Goal: Complete application form

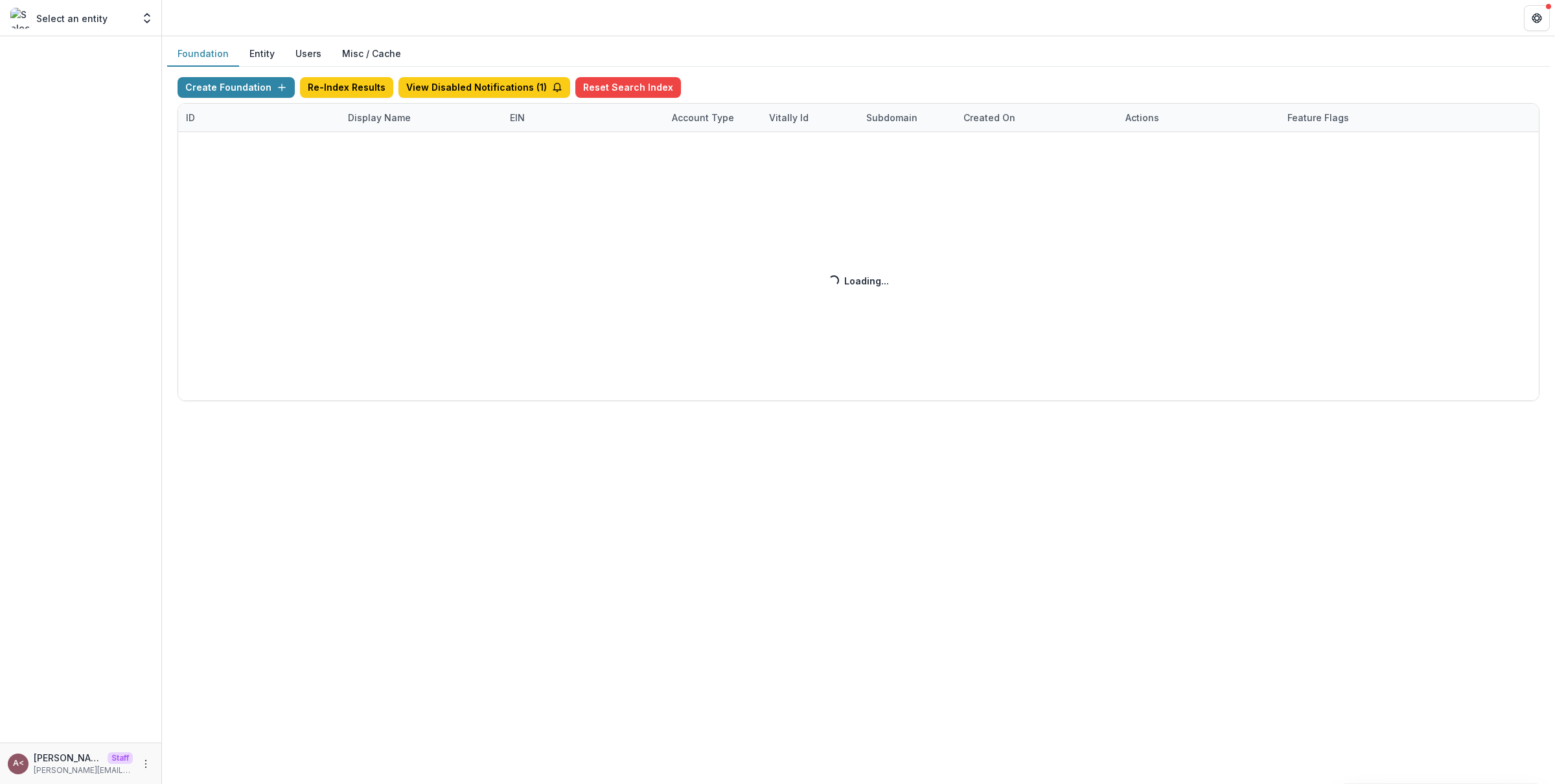
click at [259, 50] on button "Entity" at bounding box center [262, 54] width 46 height 26
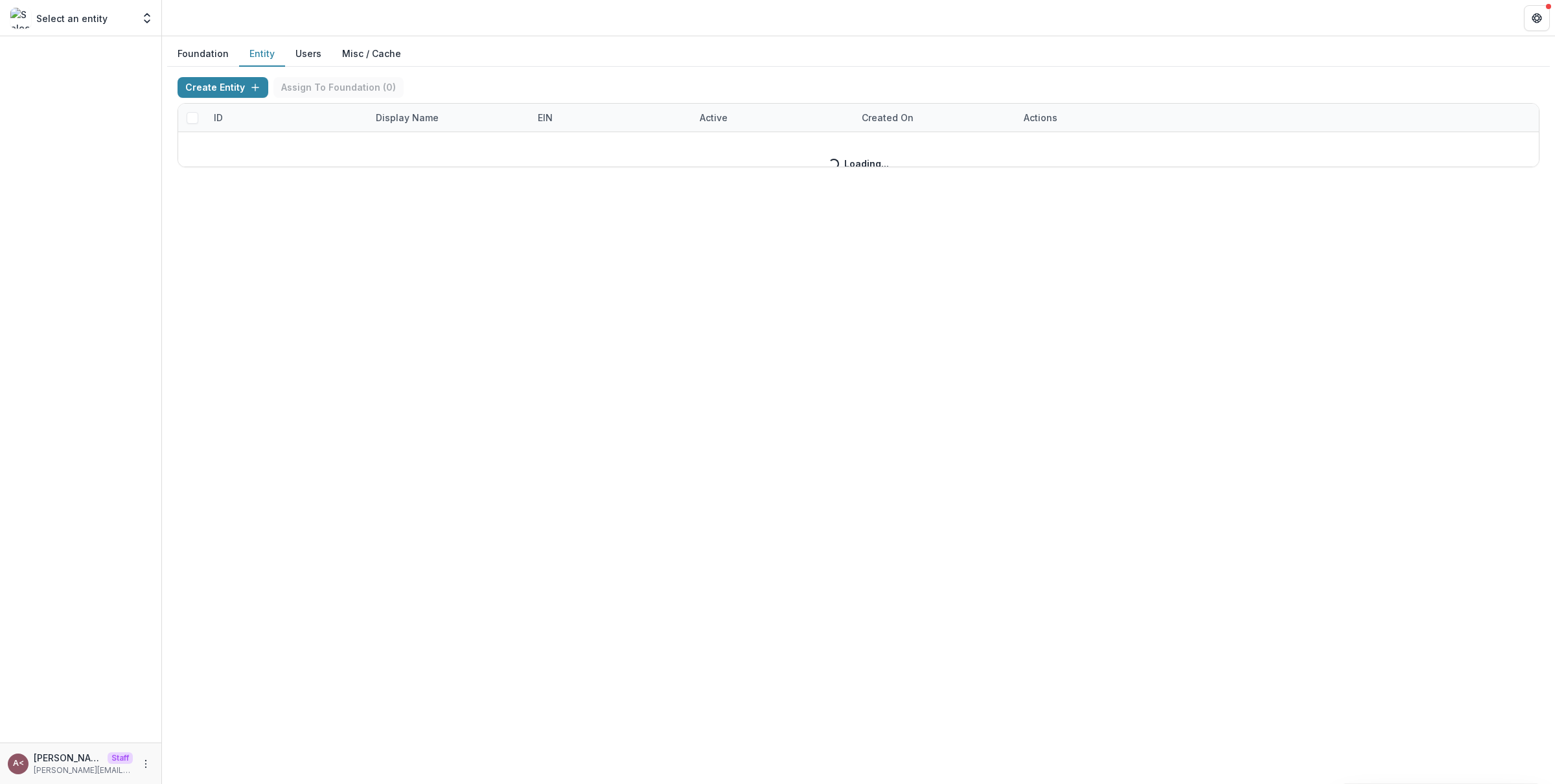
click at [418, 117] on div "Create Entity Assign To Foundation ( 0 ) ID Display Name EIN Active Created on …" at bounding box center [858, 122] width 1362 height 90
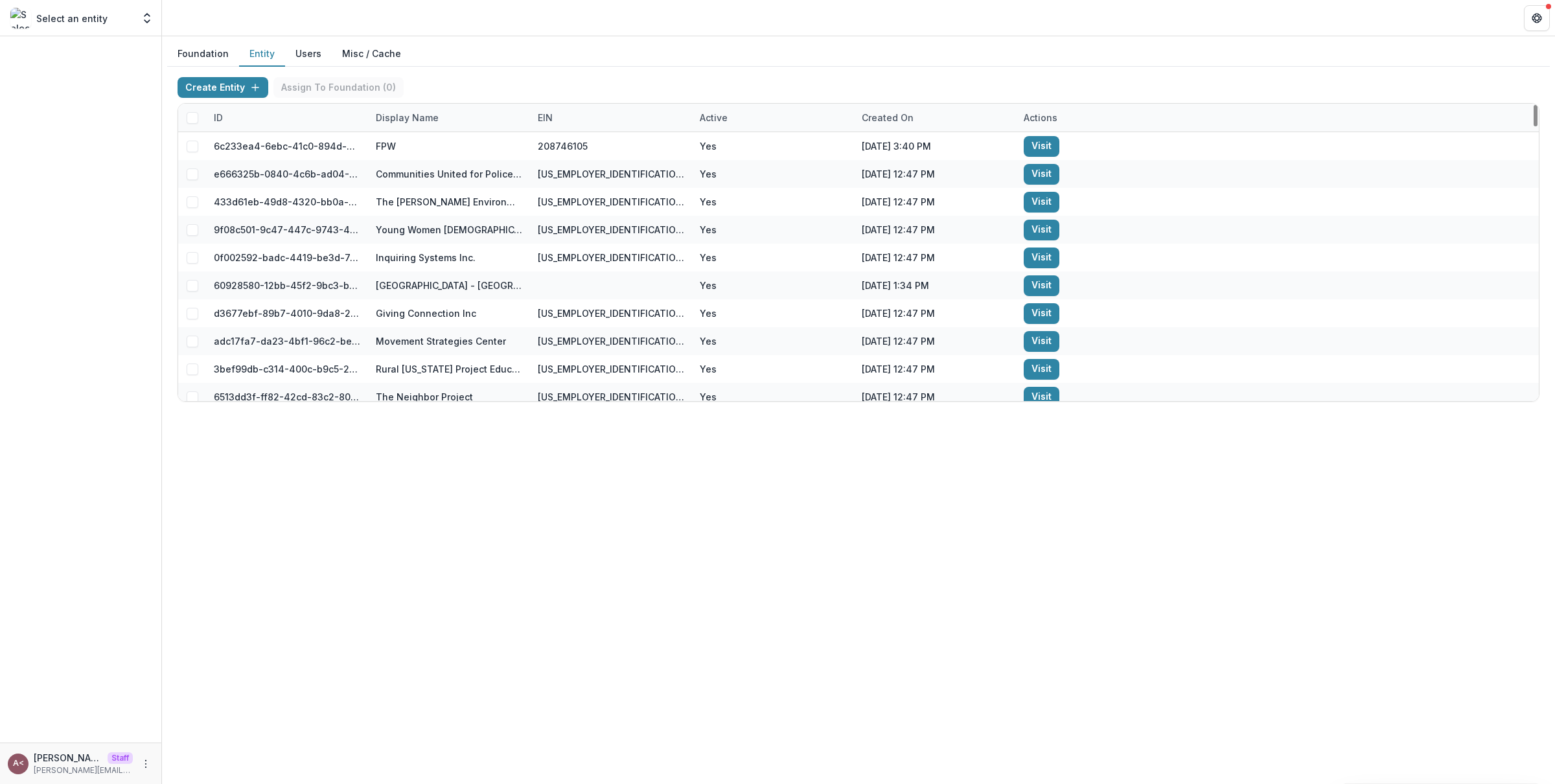
click at [416, 116] on div "Display Name" at bounding box center [407, 117] width 79 height 14
click at [415, 147] on input at bounding box center [449, 147] width 156 height 21
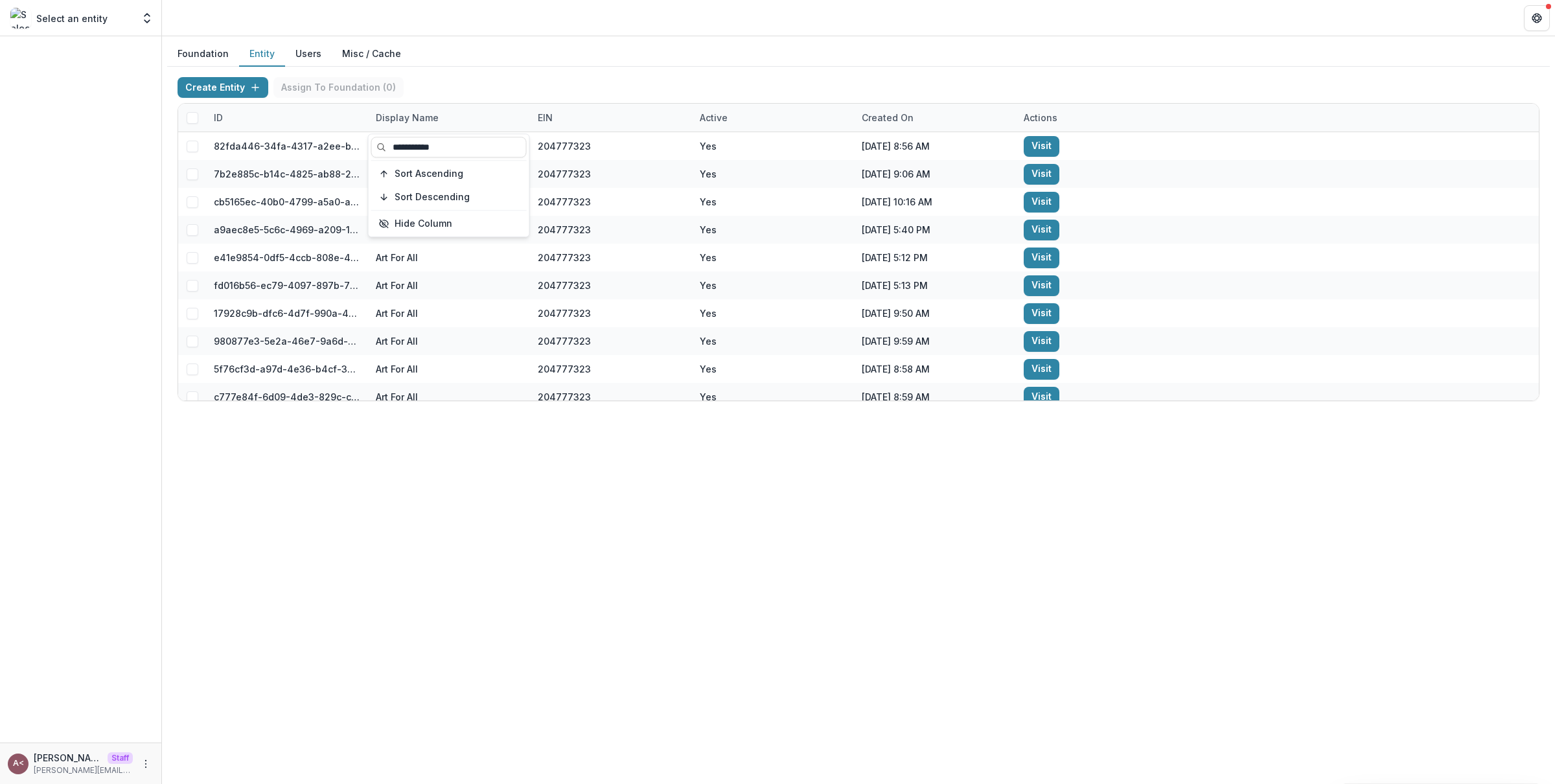
type input "**********"
click at [577, 79] on div "Create Entity Assign To Foundation ( 0 )" at bounding box center [858, 90] width 1362 height 26
click at [196, 52] on button "Foundation" at bounding box center [203, 54] width 72 height 26
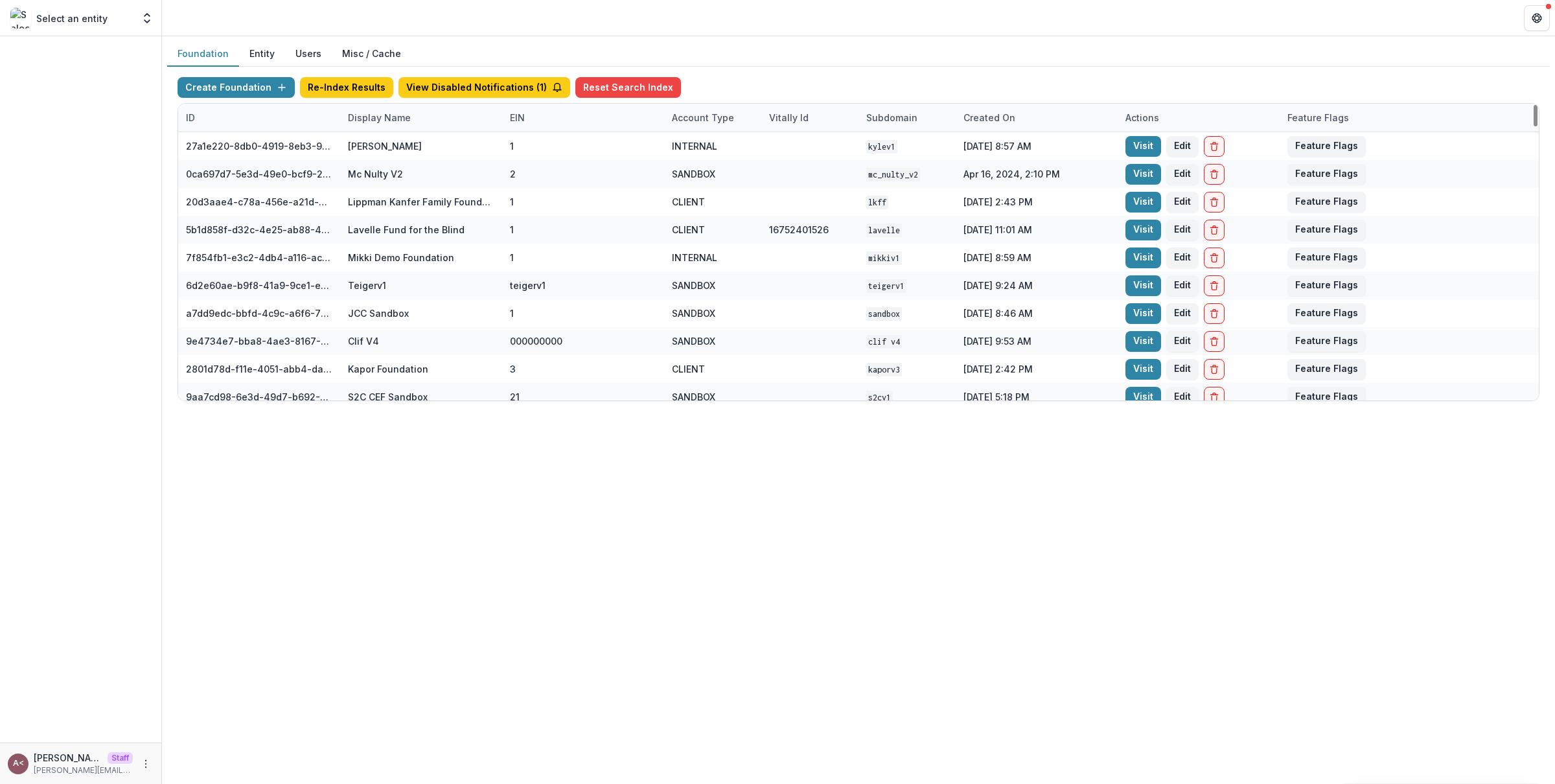
click at [375, 113] on div "Display Name" at bounding box center [380, 117] width 79 height 14
click at [147, 14] on polyline "Open entity switcher" at bounding box center [147, 15] width 5 height 3
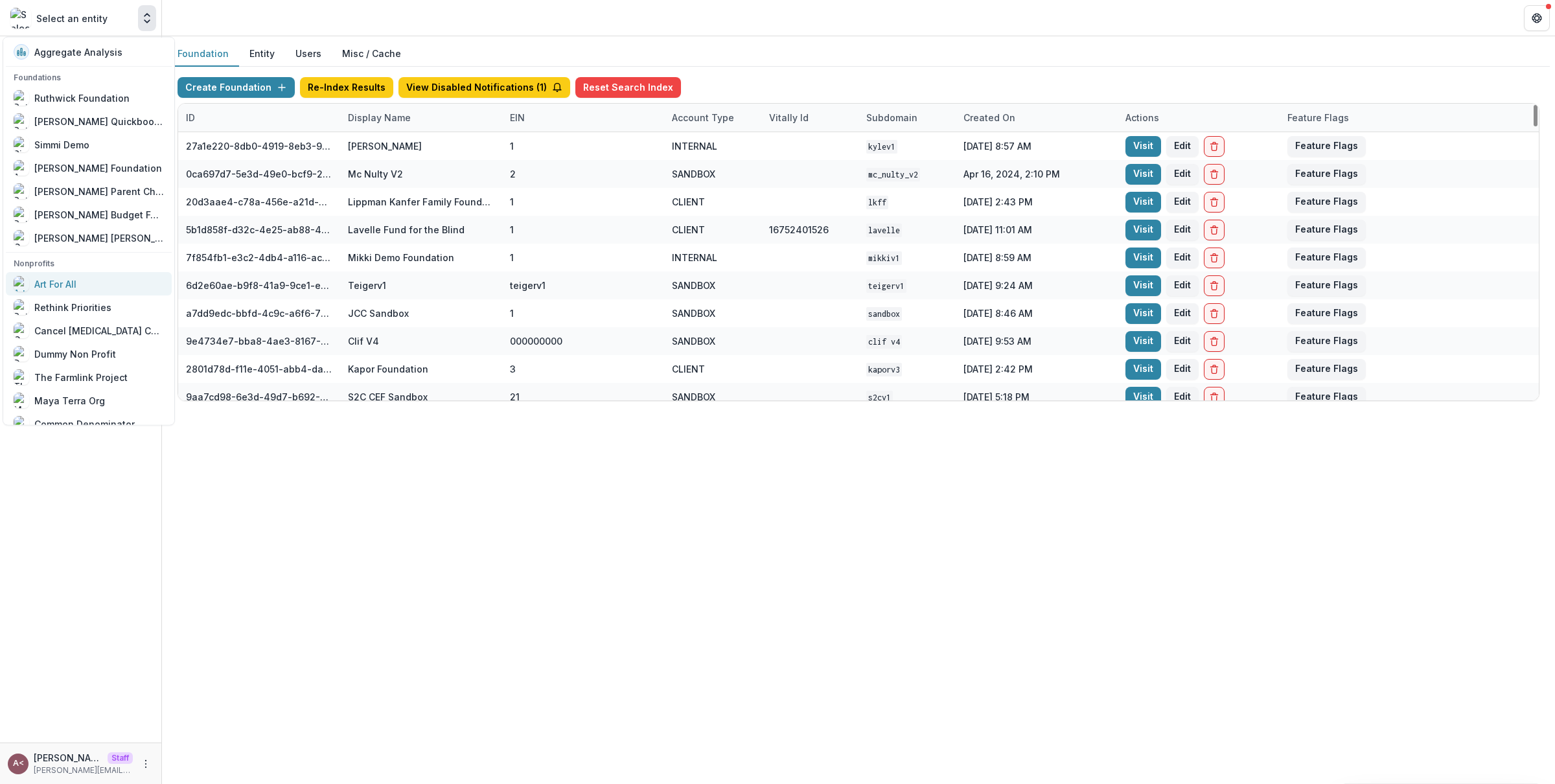
click at [96, 286] on div "Art For All" at bounding box center [89, 284] width 151 height 16
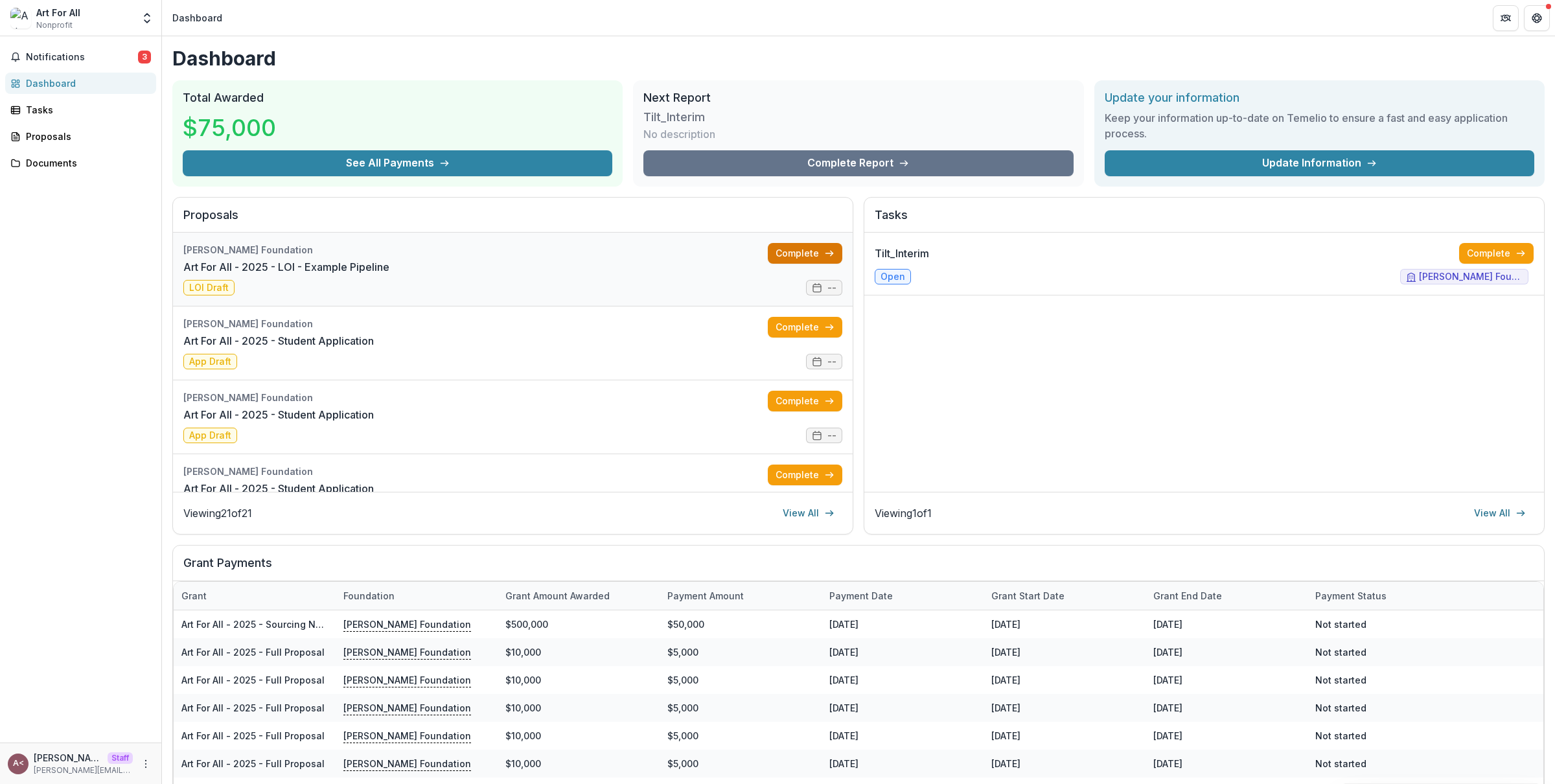
click at [809, 246] on link "Complete" at bounding box center [805, 253] width 75 height 21
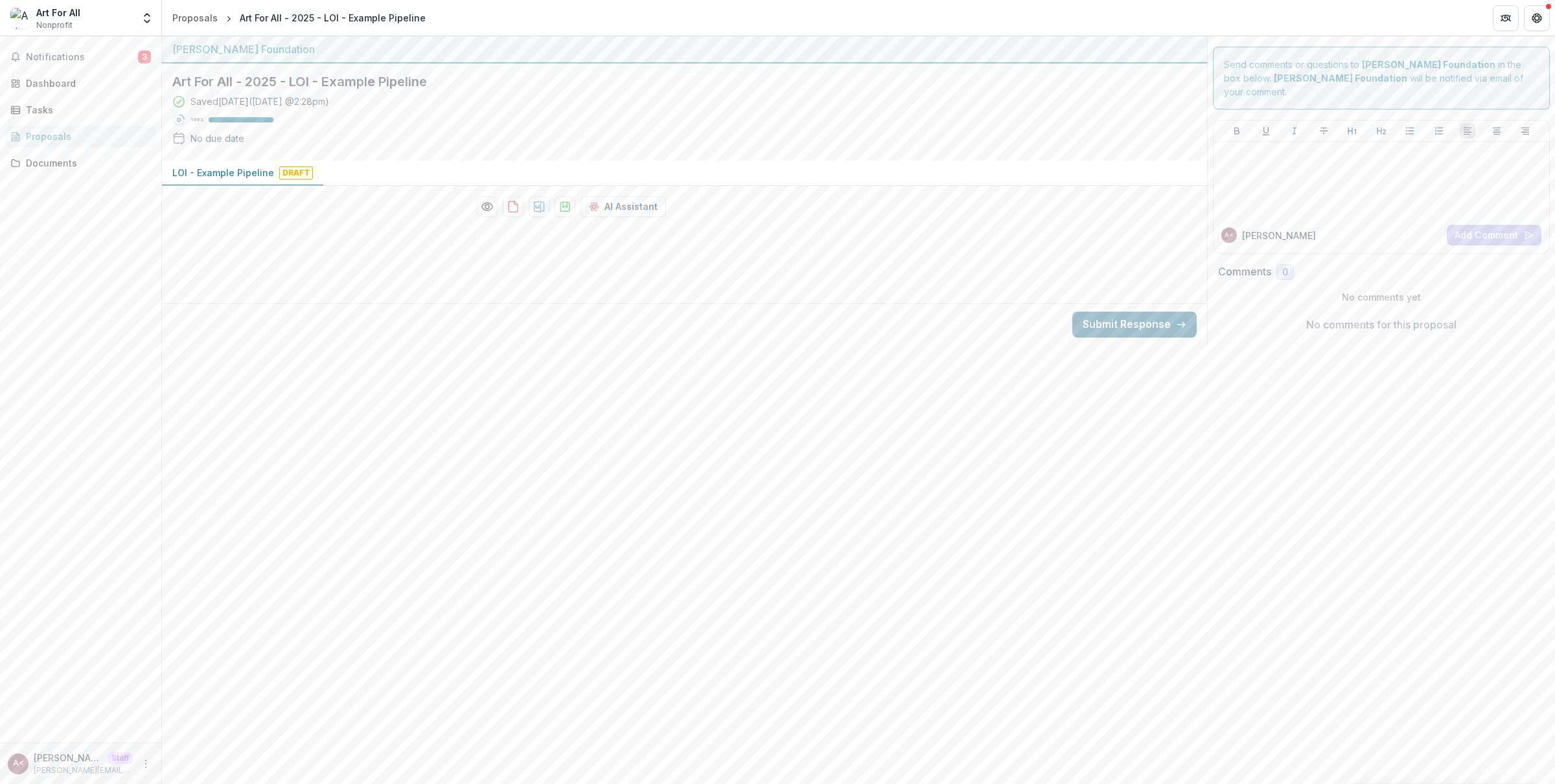
click at [1123, 317] on button "Submit Response" at bounding box center [1135, 325] width 124 height 26
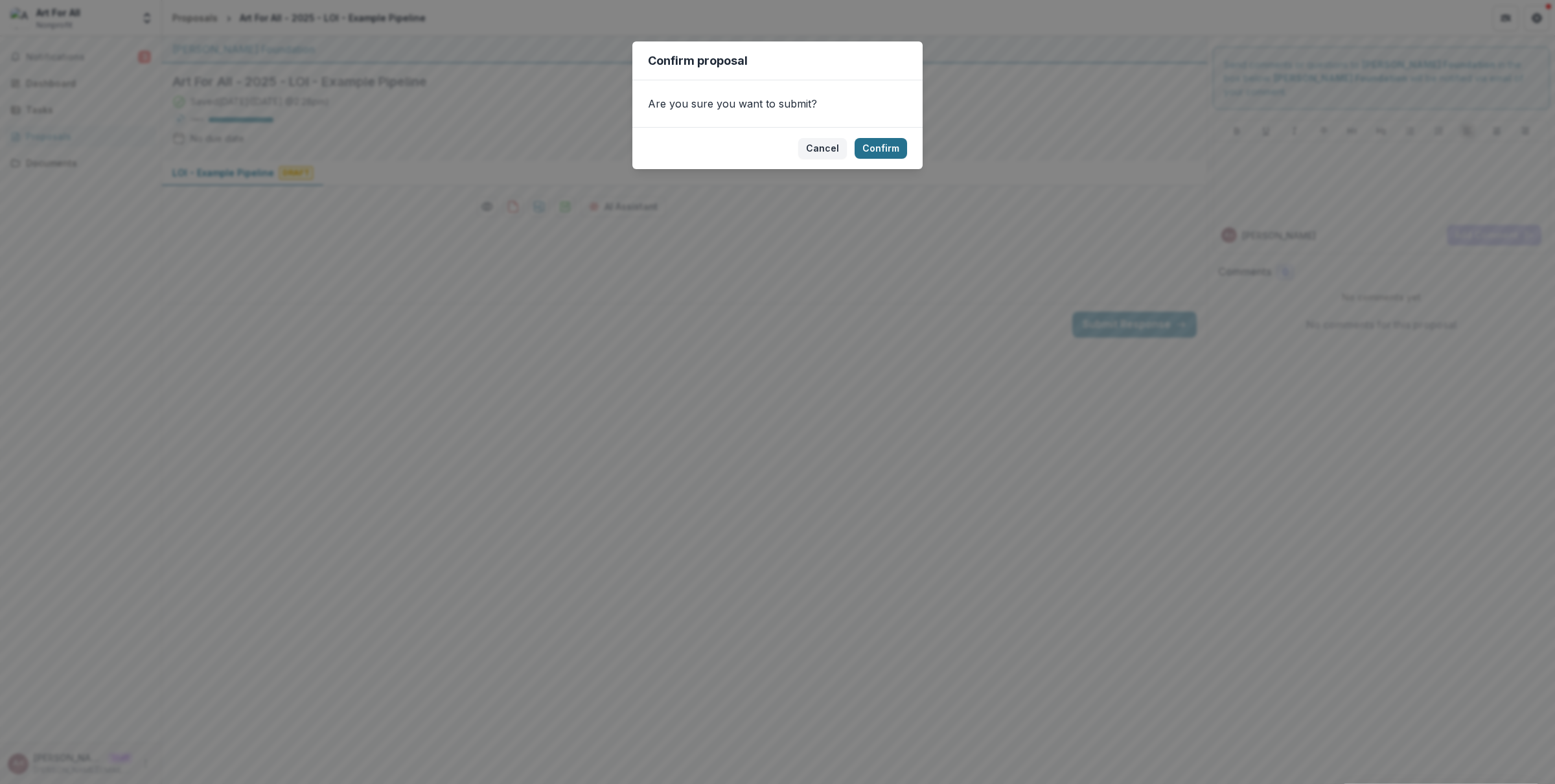
click at [875, 154] on button "Confirm" at bounding box center [881, 149] width 52 height 21
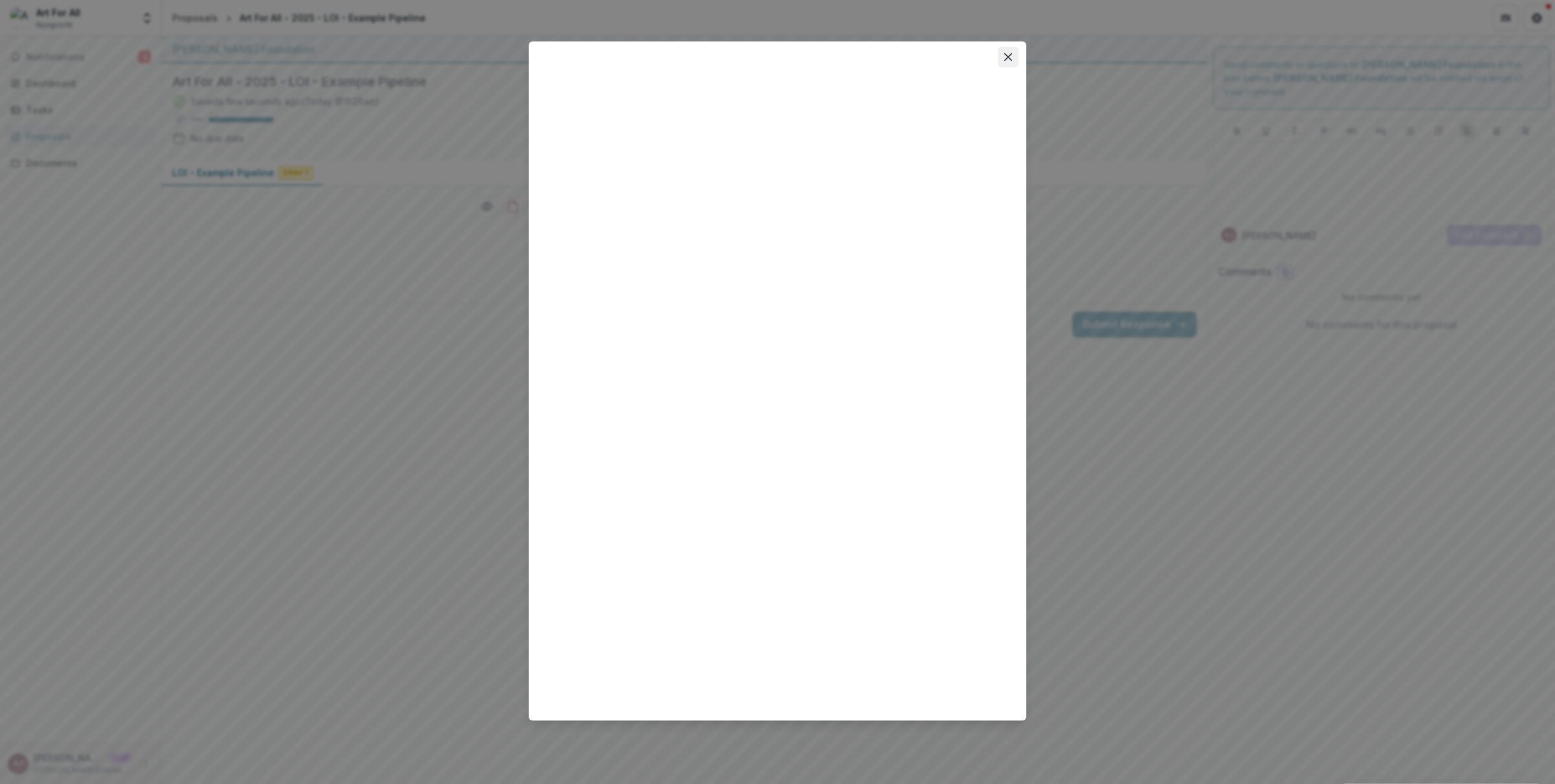
click at [1009, 53] on icon "Close" at bounding box center [1008, 57] width 8 height 8
